Goal: Information Seeking & Learning: Learn about a topic

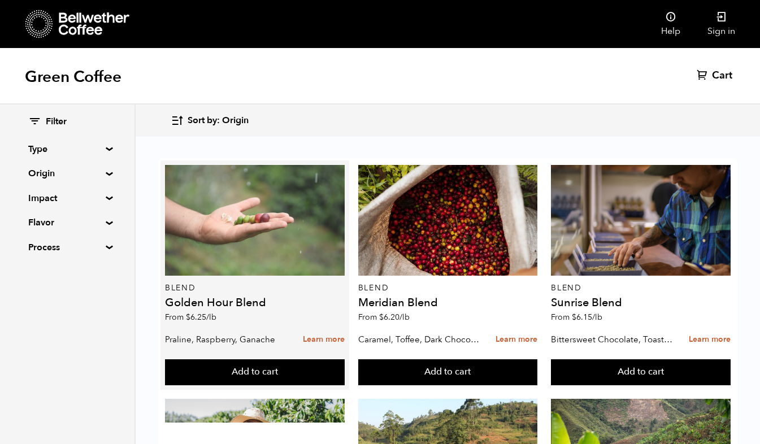
click at [257, 218] on div at bounding box center [254, 220] width 179 height 111
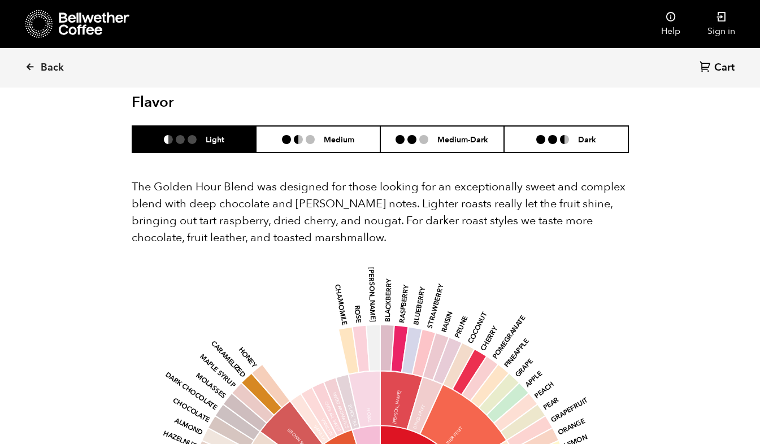
scroll to position [675, 0]
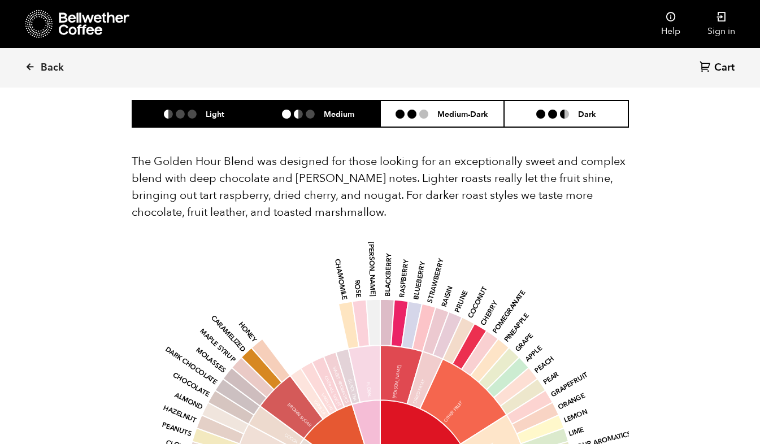
click at [320, 110] on ul at bounding box center [303, 114] width 42 height 9
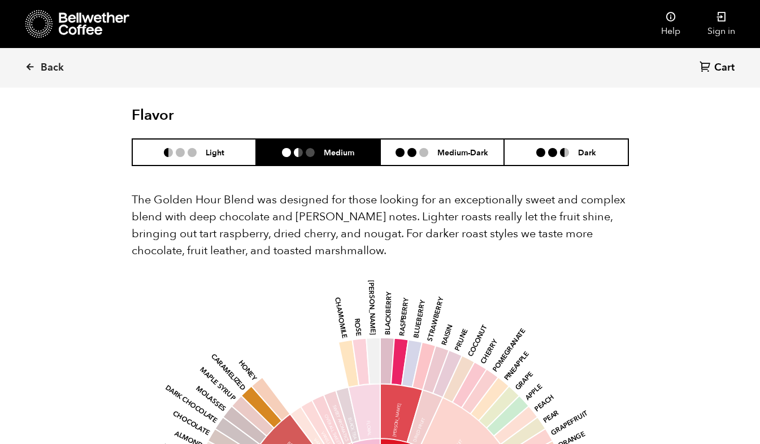
scroll to position [636, 0]
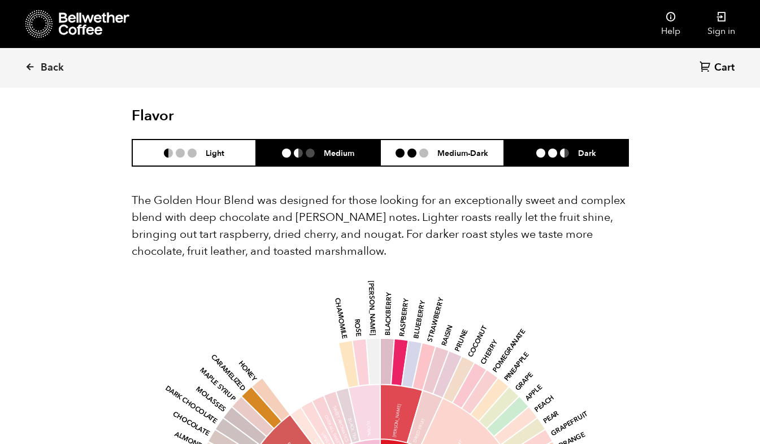
click at [515, 143] on li "Dark" at bounding box center [566, 153] width 124 height 27
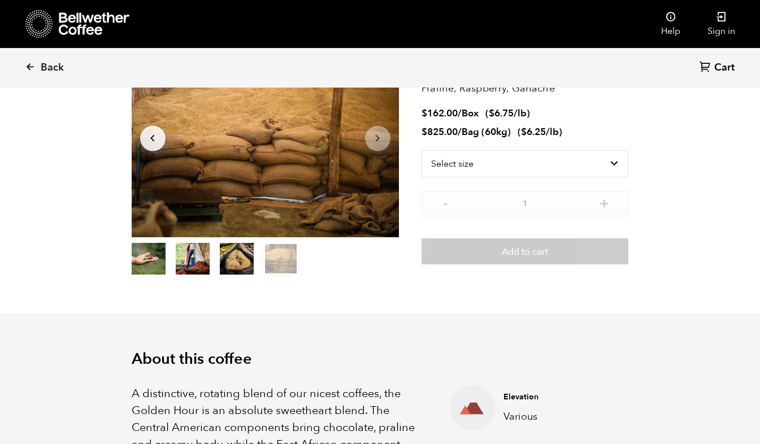
scroll to position [92, 0]
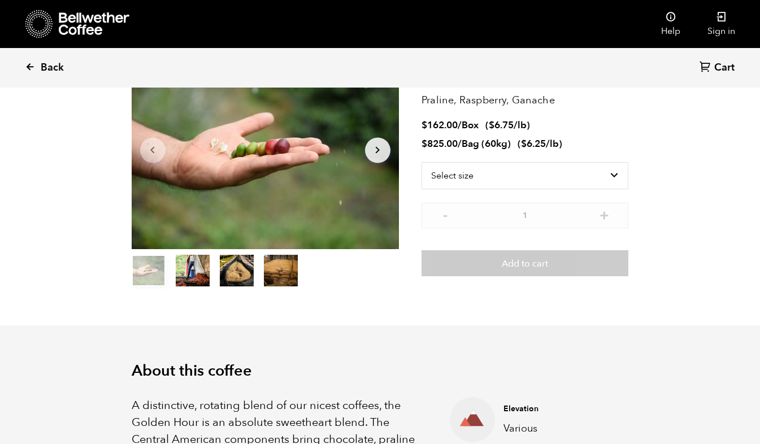
click at [27, 64] on icon at bounding box center [30, 67] width 10 height 10
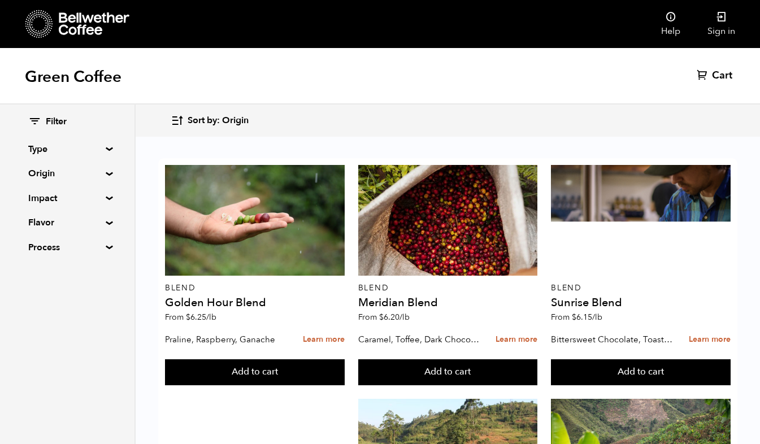
scroll to position [1145, 0]
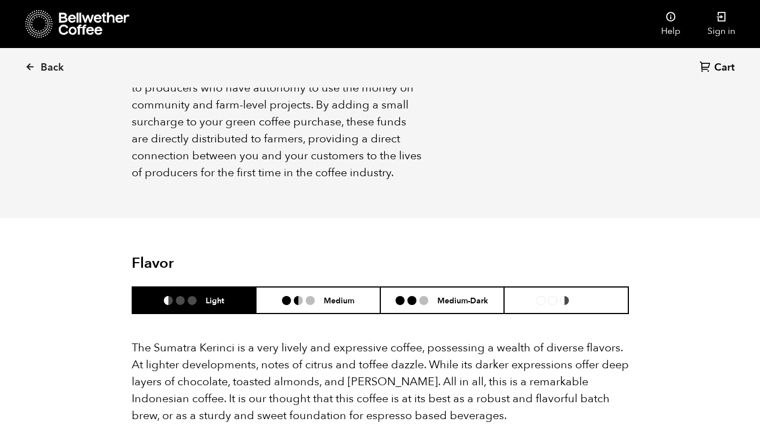
scroll to position [920, 0]
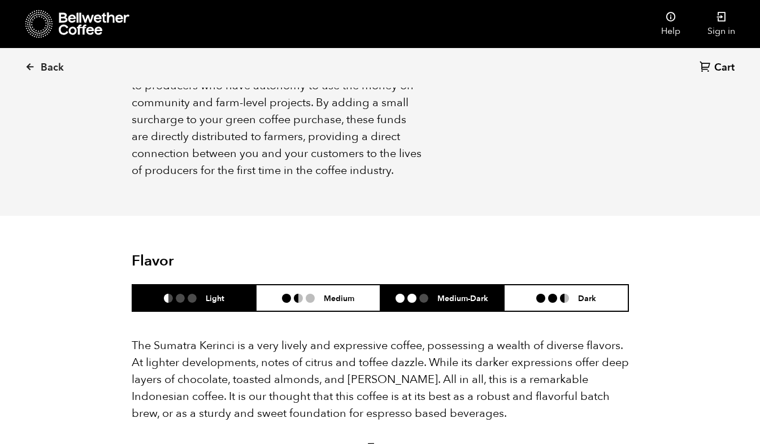
click at [414, 299] on li at bounding box center [411, 298] width 9 height 9
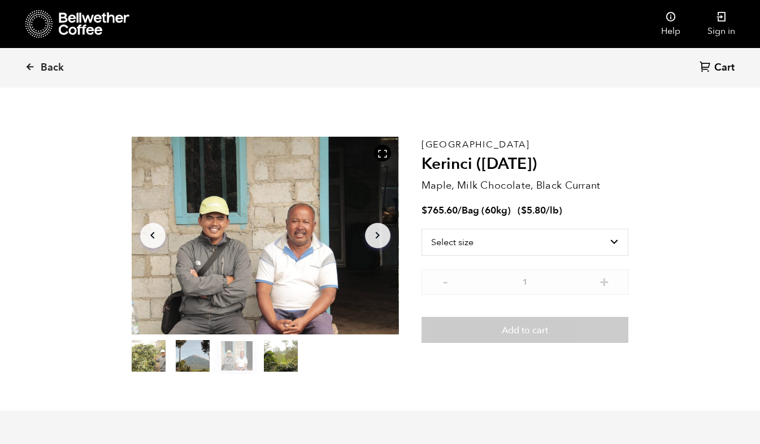
scroll to position [0, 0]
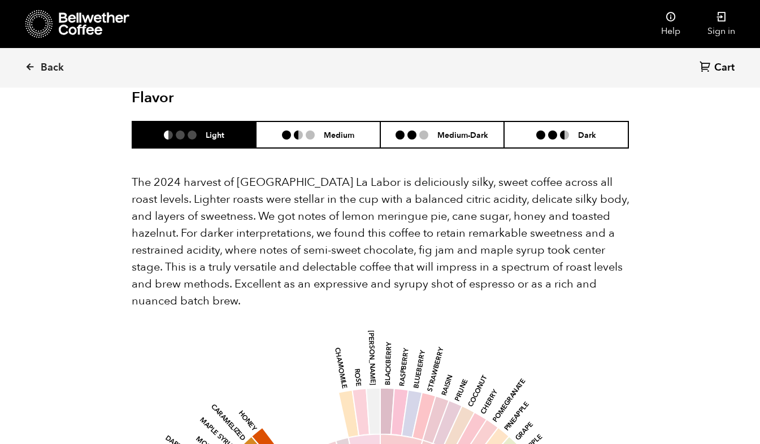
scroll to position [1152, 0]
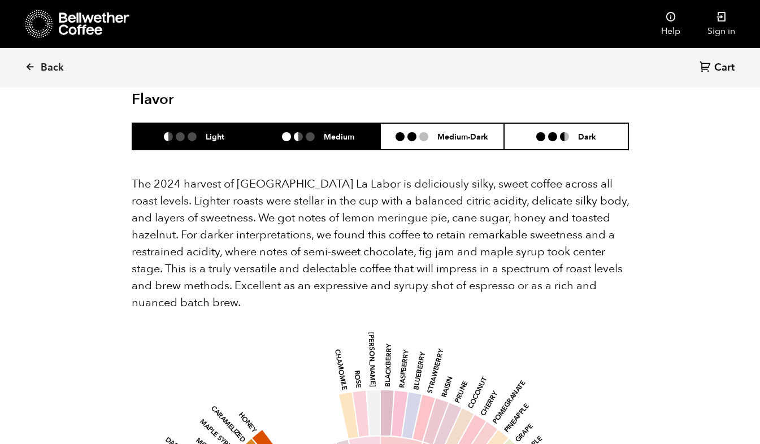
click at [300, 141] on li "Medium" at bounding box center [318, 136] width 124 height 27
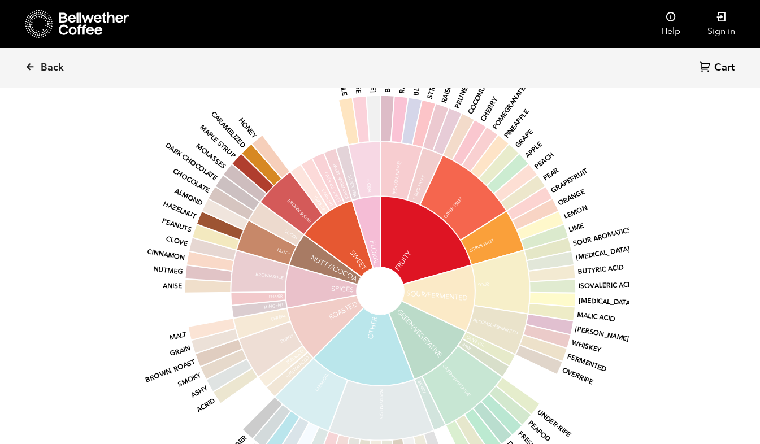
scroll to position [1504, 0]
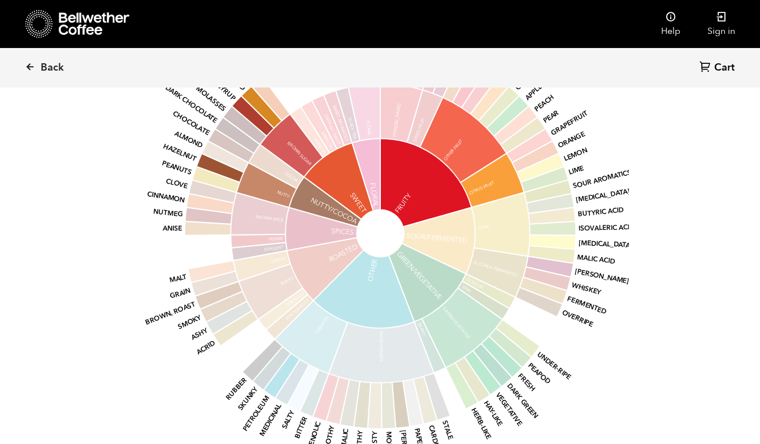
click at [105, 157] on section "Flavor Light Medium Medium-Dark Dark The 2024 harvest of [GEOGRAPHIC_DATA] La L…" at bounding box center [380, 106] width 554 height 808
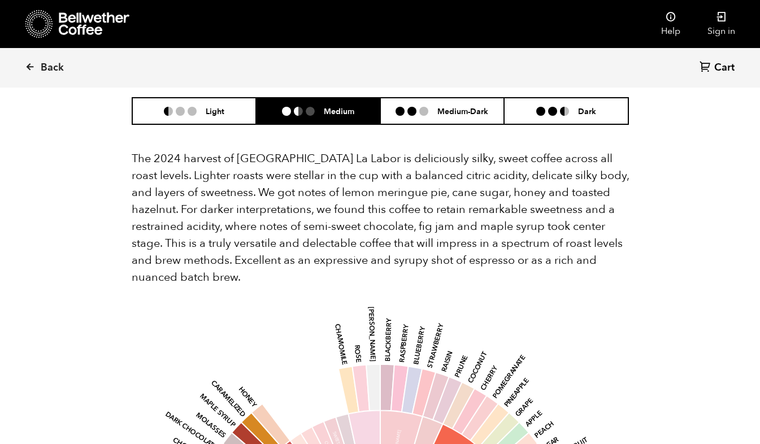
scroll to position [1134, 0]
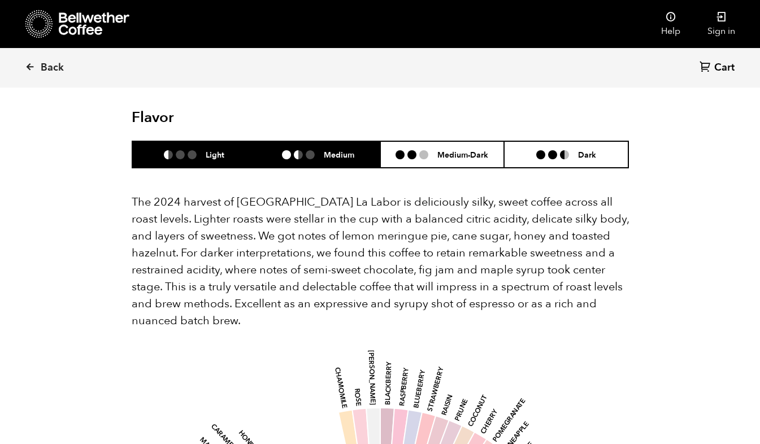
click at [188, 158] on li at bounding box center [192, 154] width 9 height 9
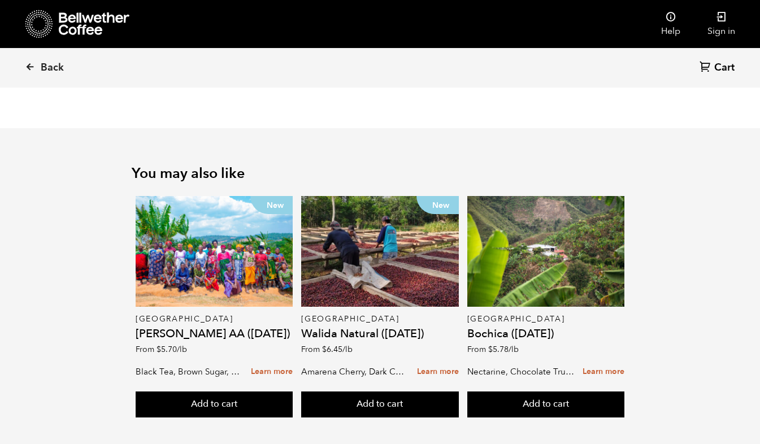
scroll to position [1902, 0]
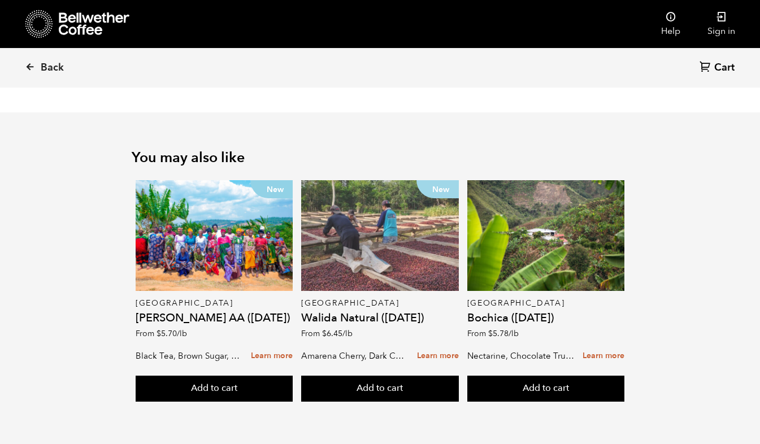
click at [354, 251] on div "New" at bounding box center [379, 235] width 157 height 111
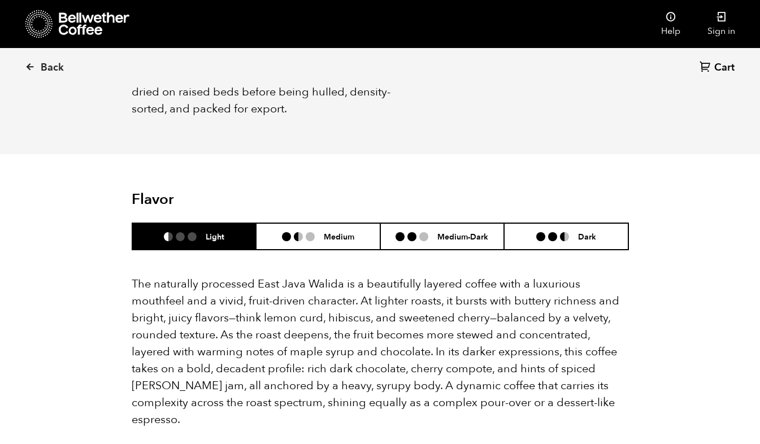
scroll to position [635, 0]
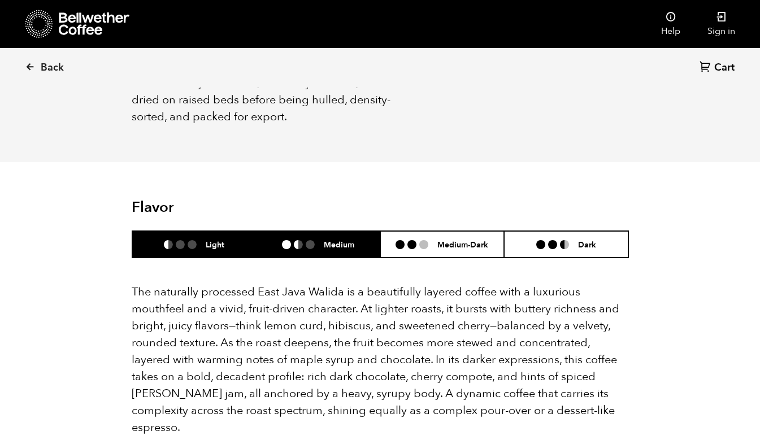
click at [296, 231] on li "Medium" at bounding box center [318, 244] width 124 height 27
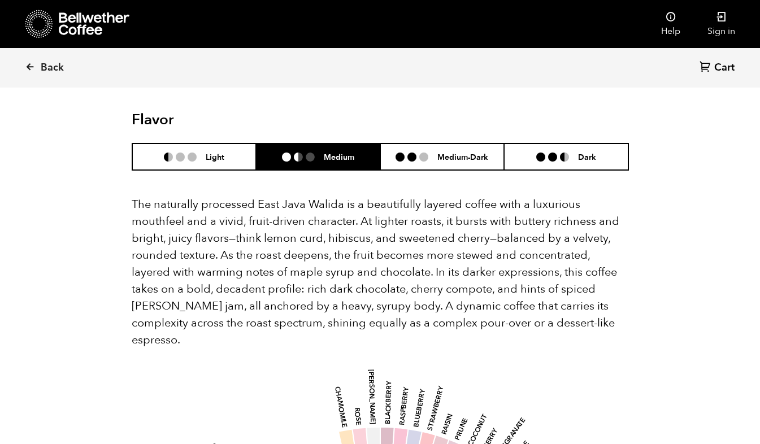
scroll to position [722, 0]
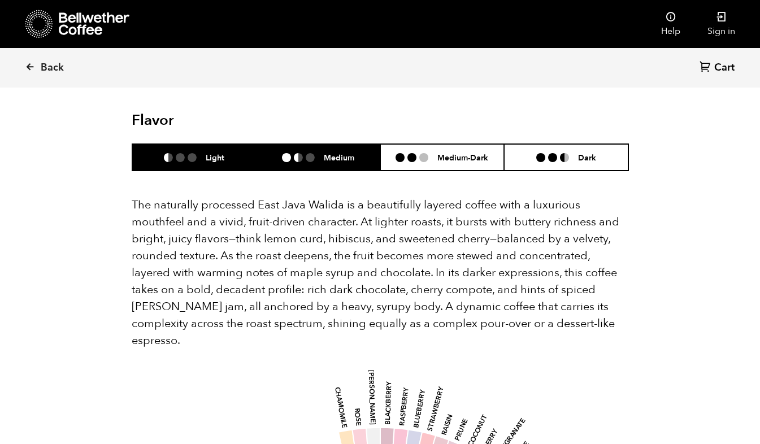
click at [218, 153] on h6 "Light" at bounding box center [215, 158] width 19 height 10
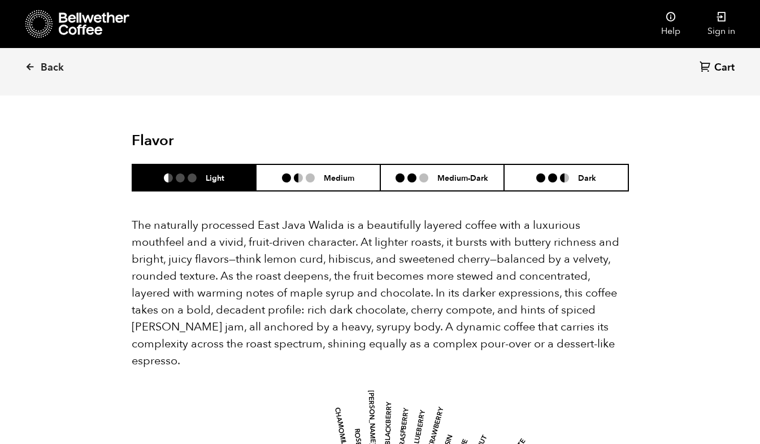
scroll to position [602, 0]
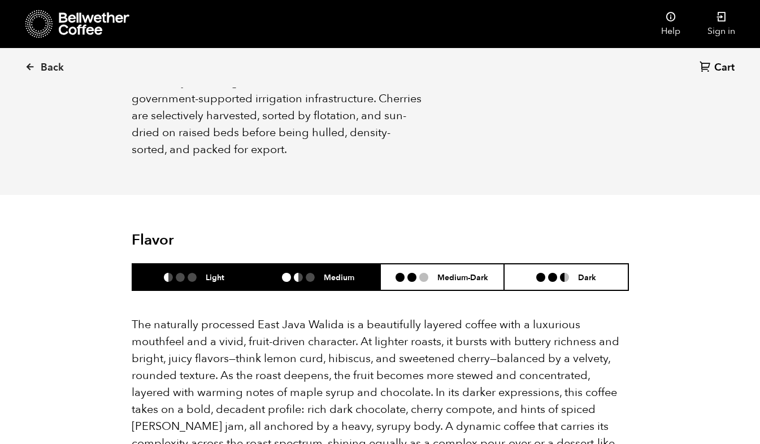
click at [328, 272] on h6 "Medium" at bounding box center [339, 277] width 31 height 10
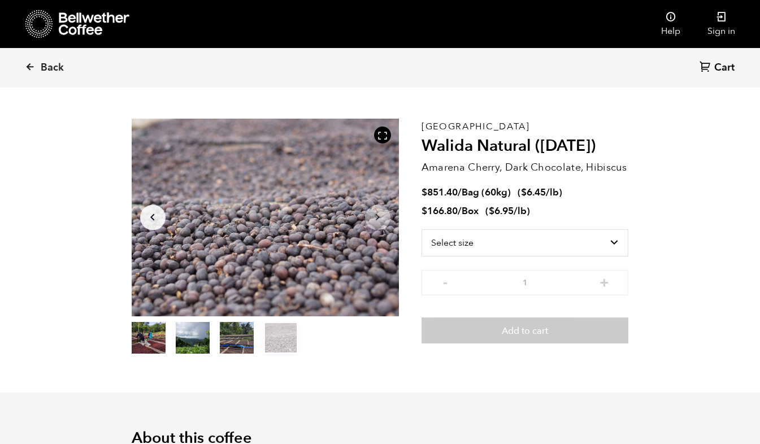
scroll to position [0, 0]
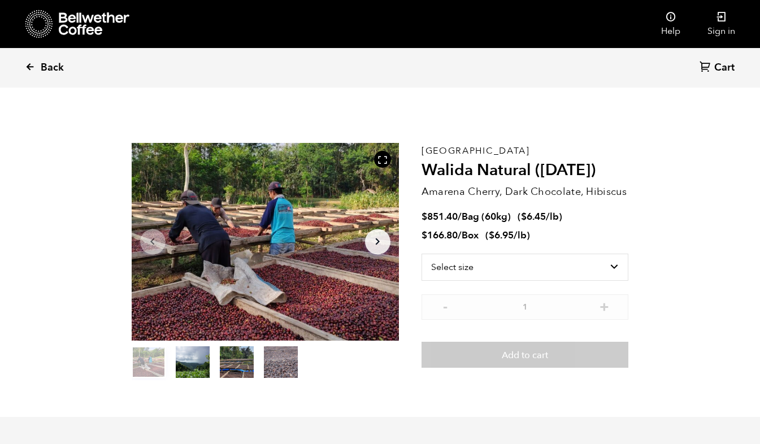
click at [40, 63] on link "Back" at bounding box center [60, 68] width 70 height 38
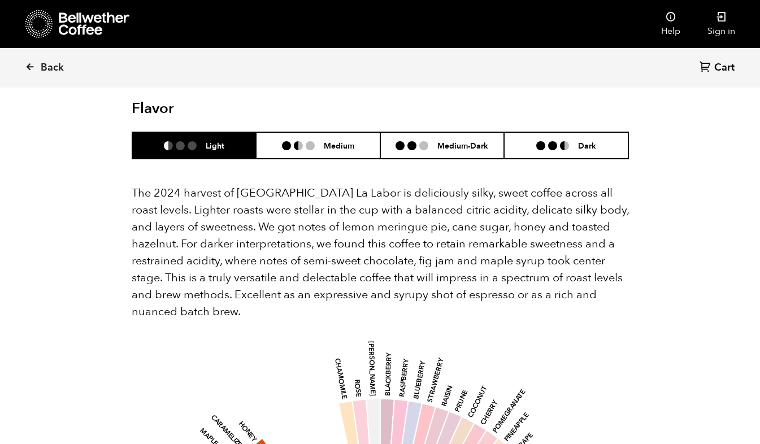
scroll to position [1184, 0]
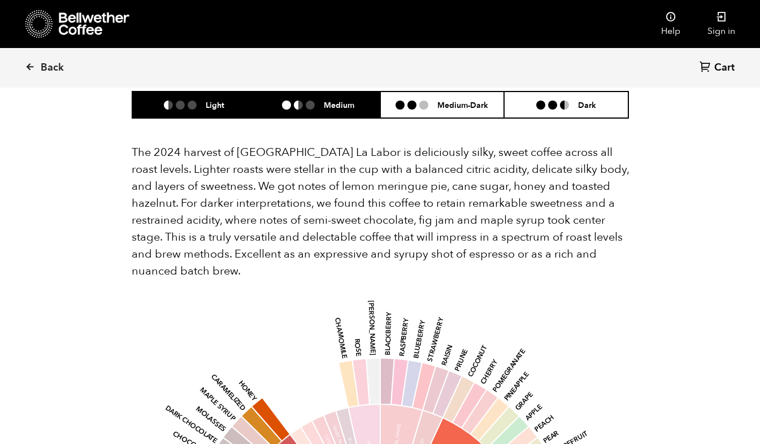
click at [331, 108] on h6 "Medium" at bounding box center [339, 105] width 31 height 10
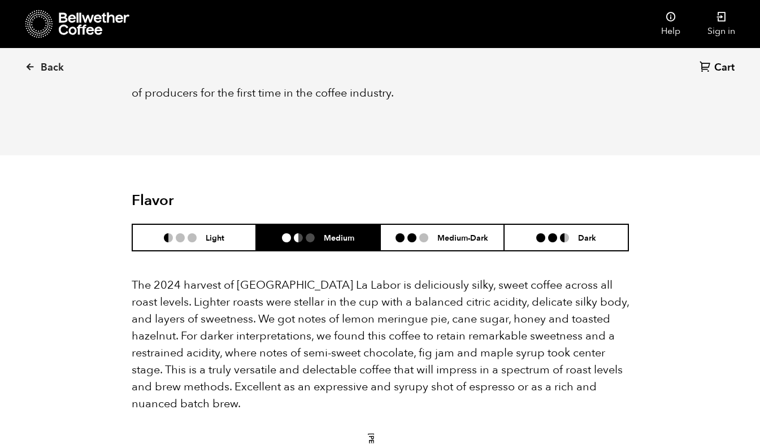
scroll to position [1050, 0]
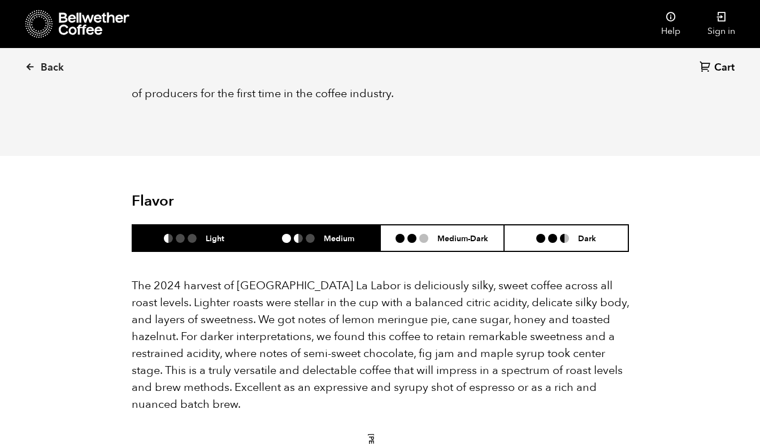
click at [202, 233] on div "Light" at bounding box center [194, 238] width 60 height 10
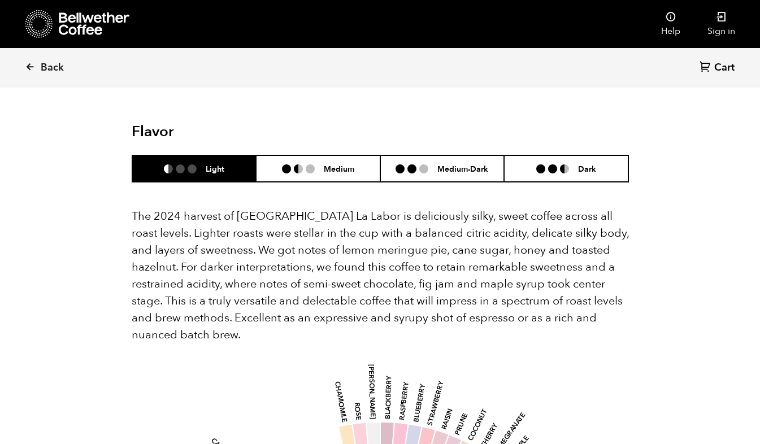
scroll to position [1115, 0]
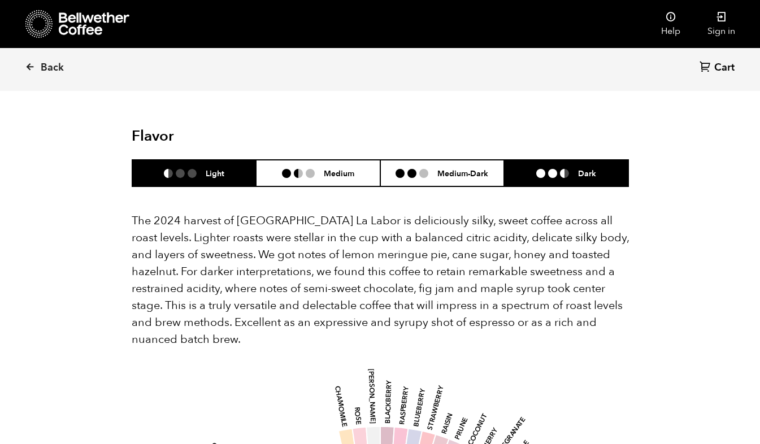
click at [592, 164] on li "Dark" at bounding box center [566, 173] width 124 height 27
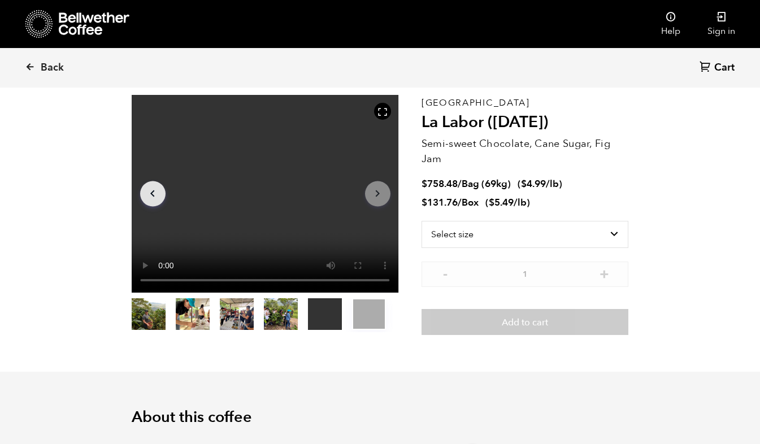
scroll to position [0, 0]
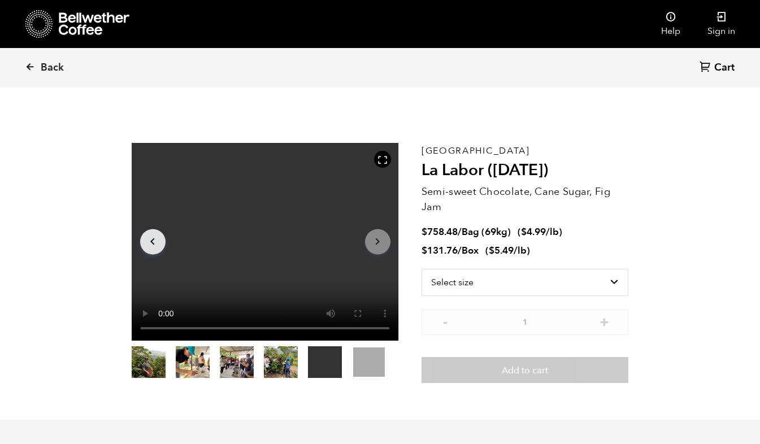
drag, startPoint x: 477, startPoint y: 251, endPoint x: 742, endPoint y: 124, distance: 293.9
